Goal: Task Accomplishment & Management: Manage account settings

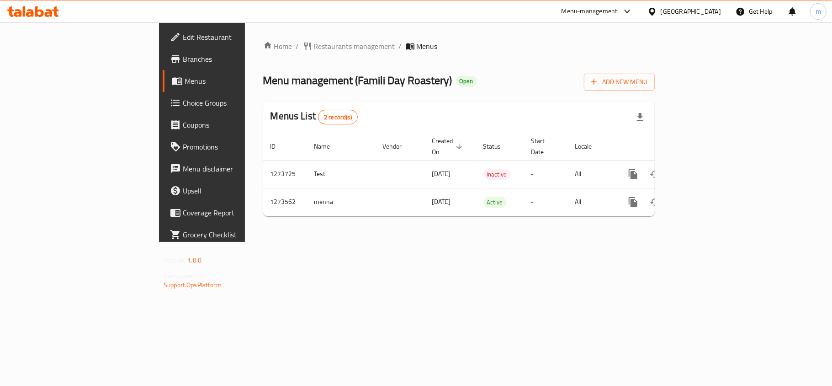
click at [324, 242] on div "Home / Restaurants management / Menus Menu management ( Famili Day Roastery ) O…" at bounding box center [459, 131] width 428 height 219
click at [59, 16] on div at bounding box center [33, 11] width 66 height 18
click at [53, 15] on icon at bounding box center [33, 11] width 52 height 11
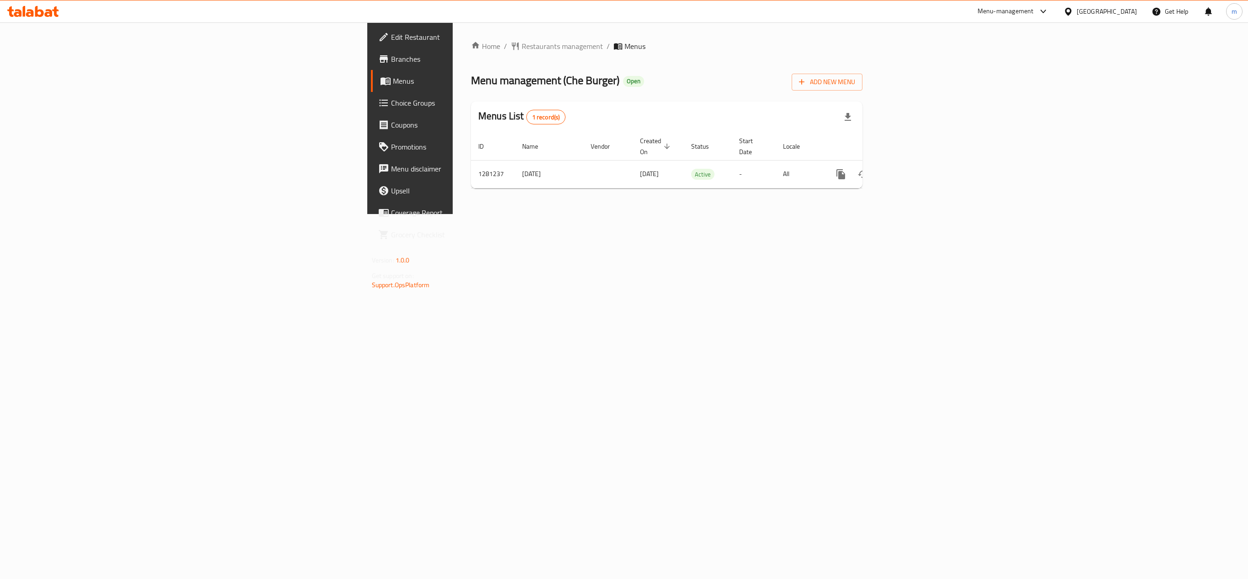
click at [66, 9] on div at bounding box center [33, 11] width 66 height 18
click at [40, 14] on icon at bounding box center [33, 11] width 52 height 11
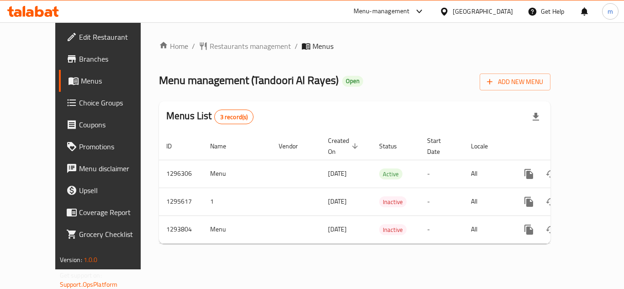
click at [12, 5] on div at bounding box center [33, 11] width 66 height 18
click at [23, 13] on icon at bounding box center [24, 11] width 3 height 11
